Goal: Task Accomplishment & Management: Manage account settings

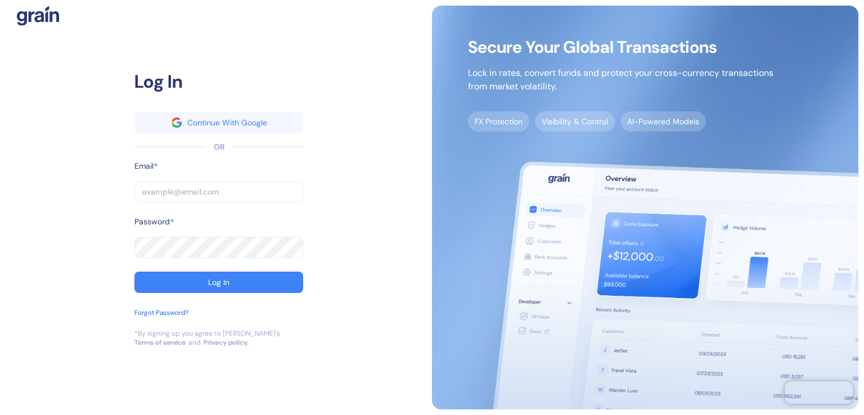
click at [171, 194] on input "text" at bounding box center [218, 191] width 169 height 21
type input "[PERSON_NAME][EMAIL_ADDRESS][DOMAIN_NAME]"
click at [169, 236] on div "Password *" at bounding box center [218, 226] width 169 height 21
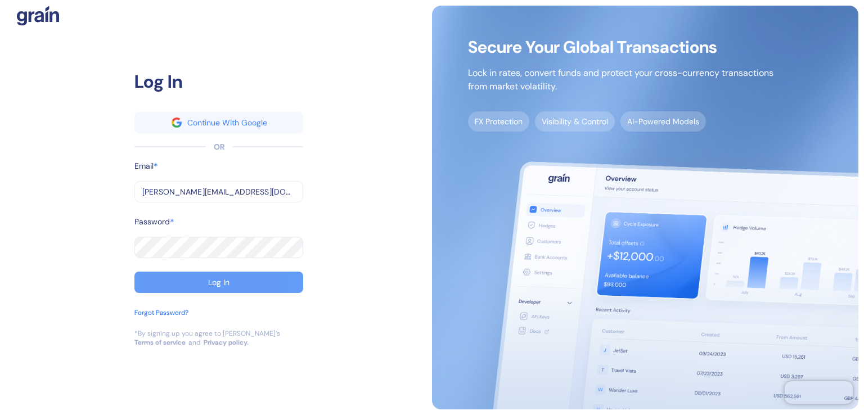
click at [194, 282] on button "Log In" at bounding box center [218, 282] width 169 height 21
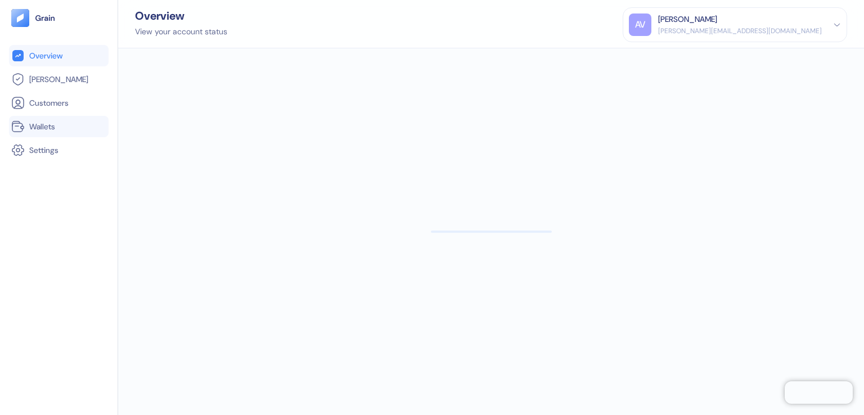
click at [37, 121] on span "Wallets" at bounding box center [42, 126] width 26 height 11
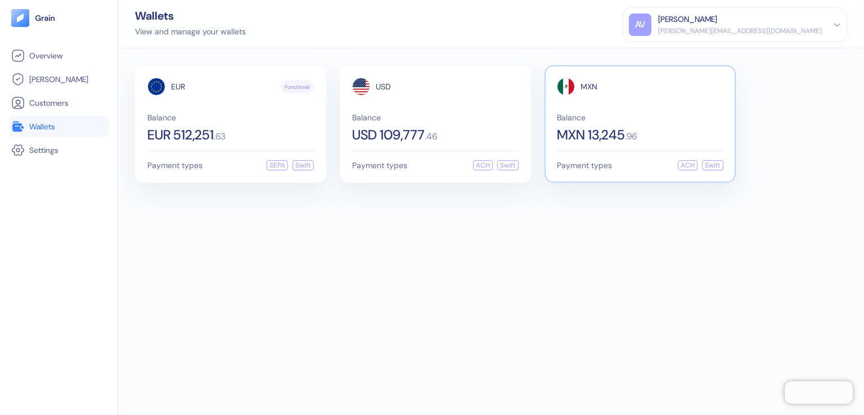
click at [603, 138] on span "MXN 13,245" at bounding box center [591, 134] width 68 height 13
